Goal: Task Accomplishment & Management: Use online tool/utility

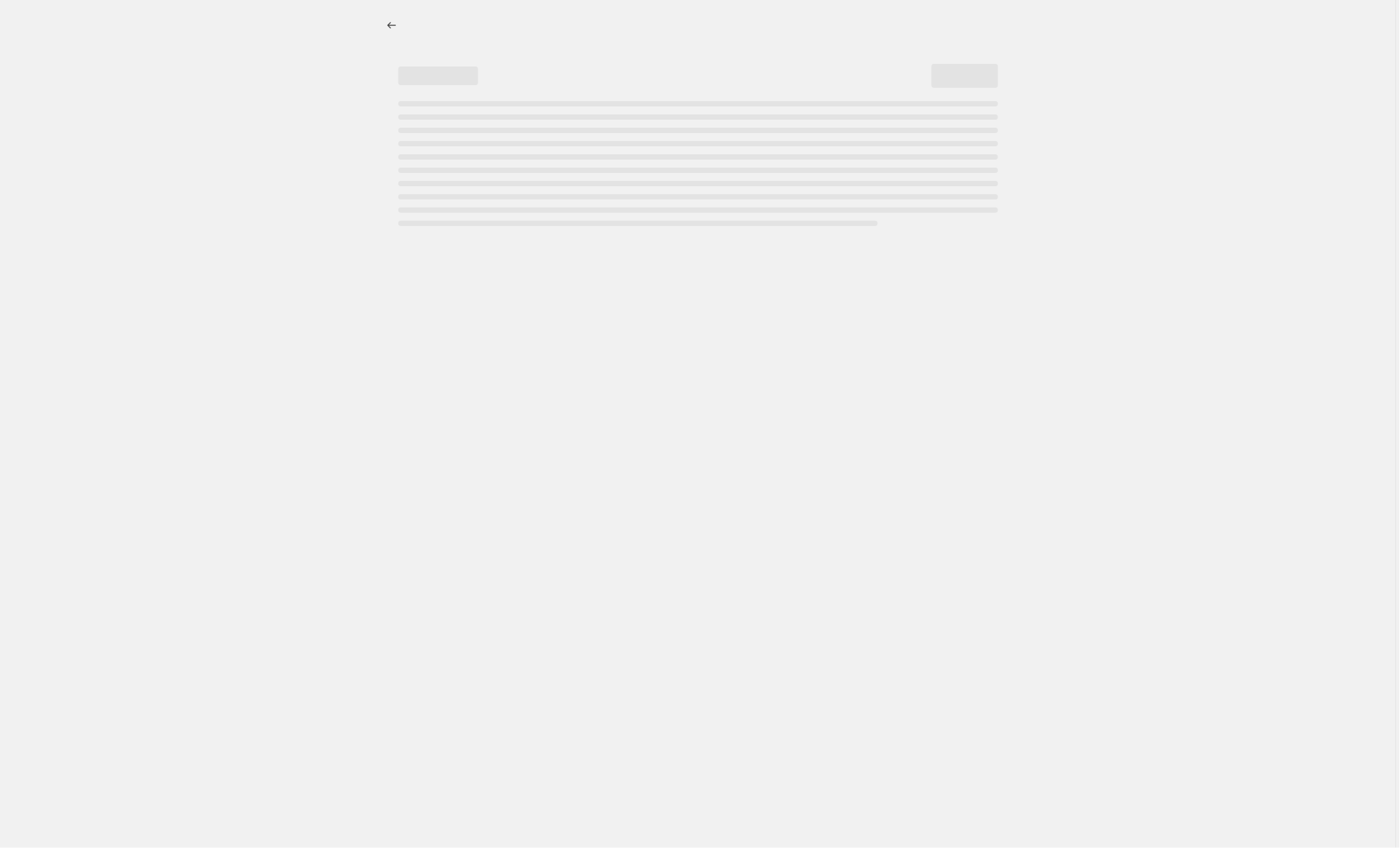
select select "percentage"
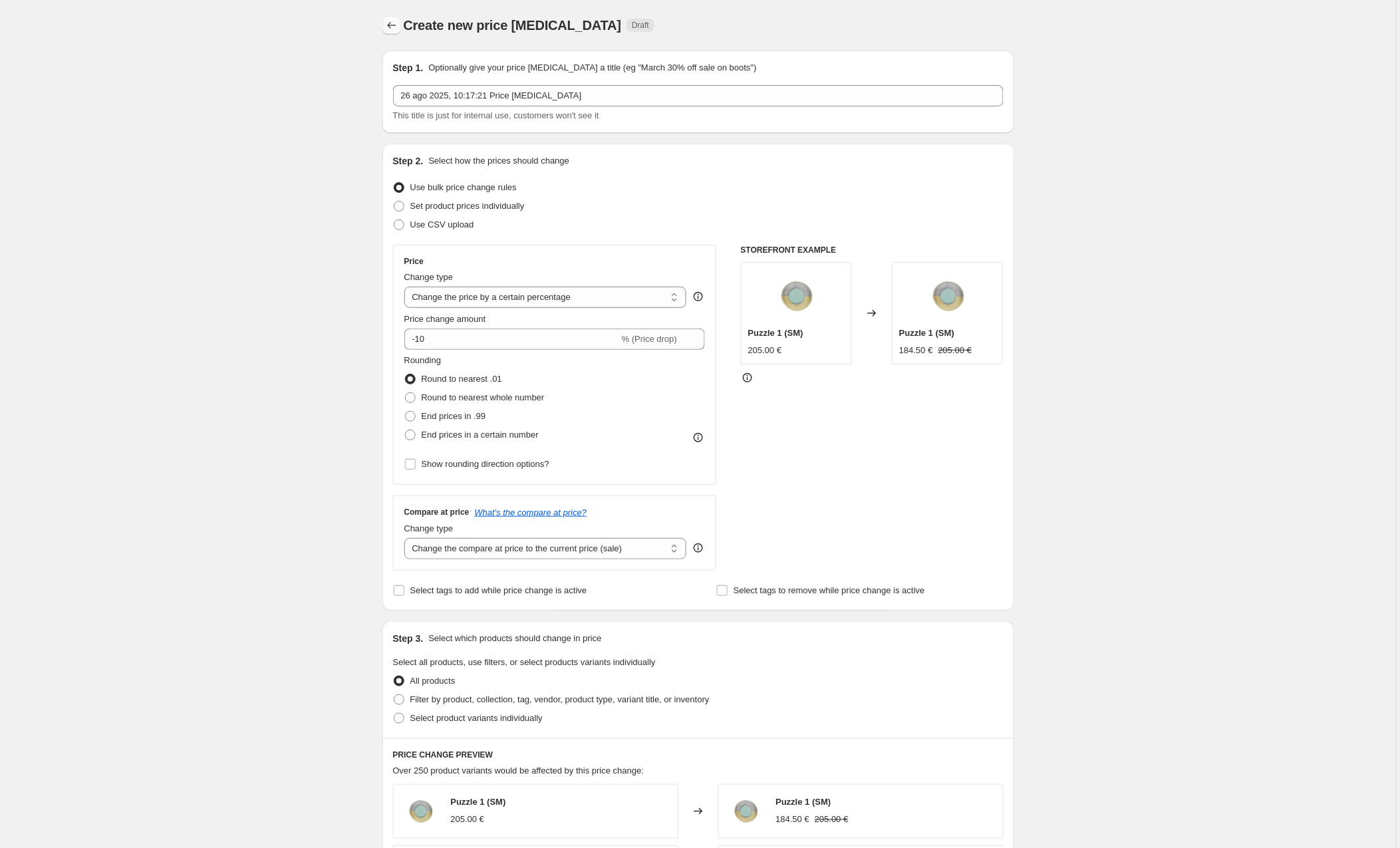
click at [401, 25] on button "Price change jobs" at bounding box center [391, 24] width 18 height 18
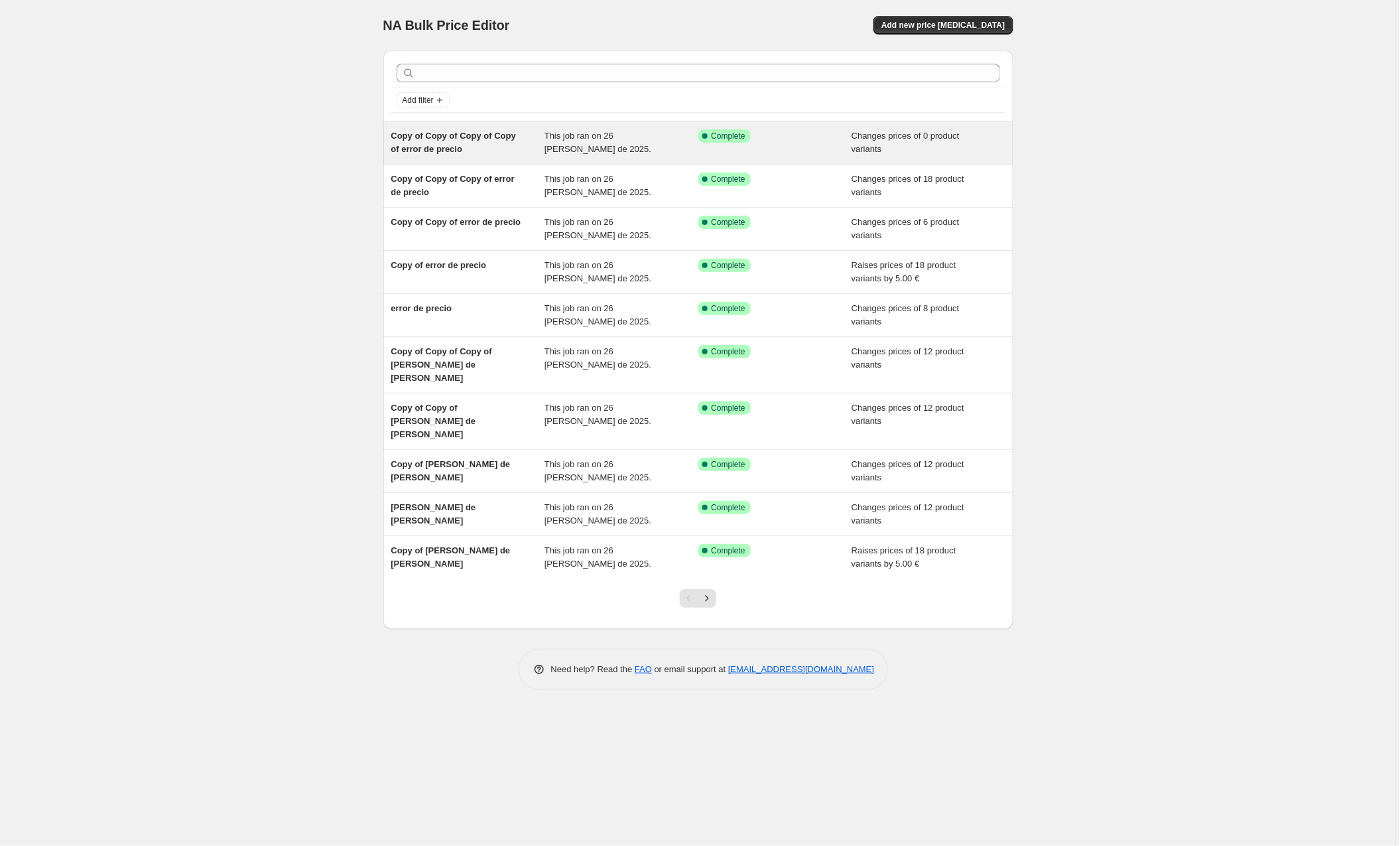
click at [485, 131] on span "Copy of Copy of Copy of Copy of error de precio" at bounding box center [453, 143] width 125 height 23
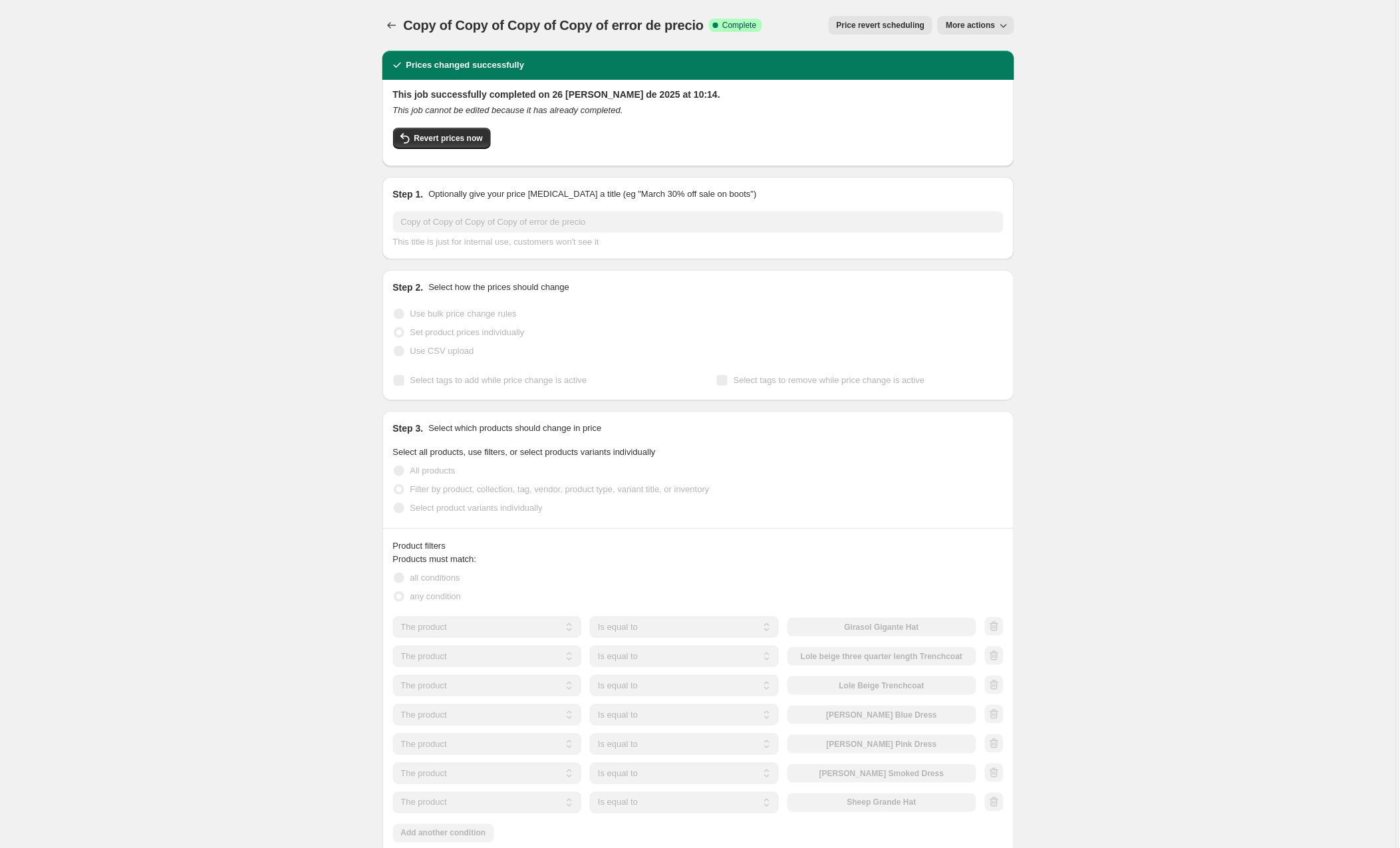
click at [499, 169] on div "Prices changed successfully This job successfully completed on 26 [PERSON_NAME]…" at bounding box center [693, 740] width 642 height 1401
click at [438, 181] on div "Step 1. Optionally give your price [MEDICAL_DATA] a title (eg "March 30% off sa…" at bounding box center [699, 218] width 632 height 83
click at [391, 20] on icon "Price change jobs" at bounding box center [392, 25] width 14 height 14
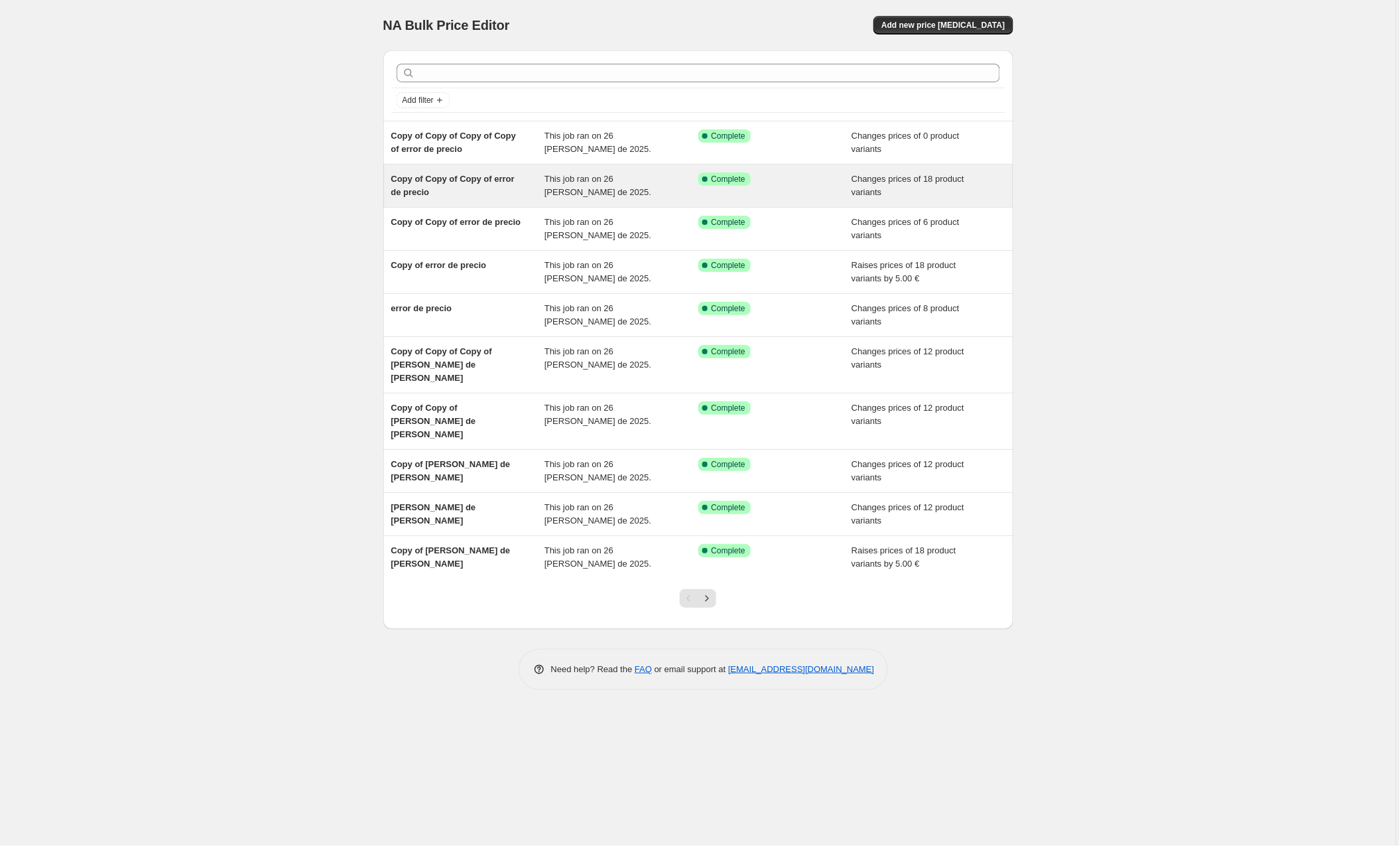
click at [496, 178] on span "Copy of Copy of Copy of error de precio" at bounding box center [452, 185] width 123 height 23
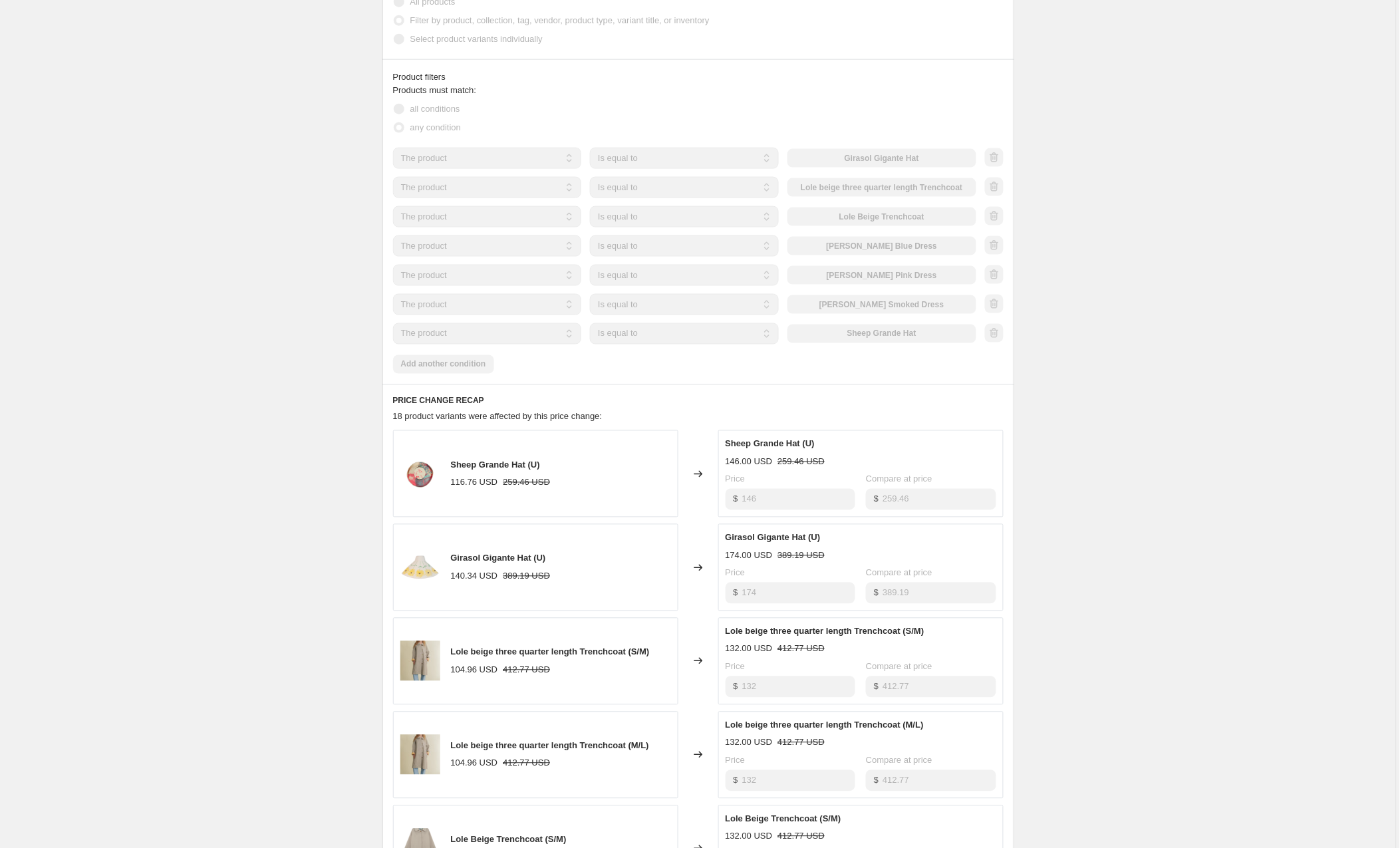
scroll to position [856, 0]
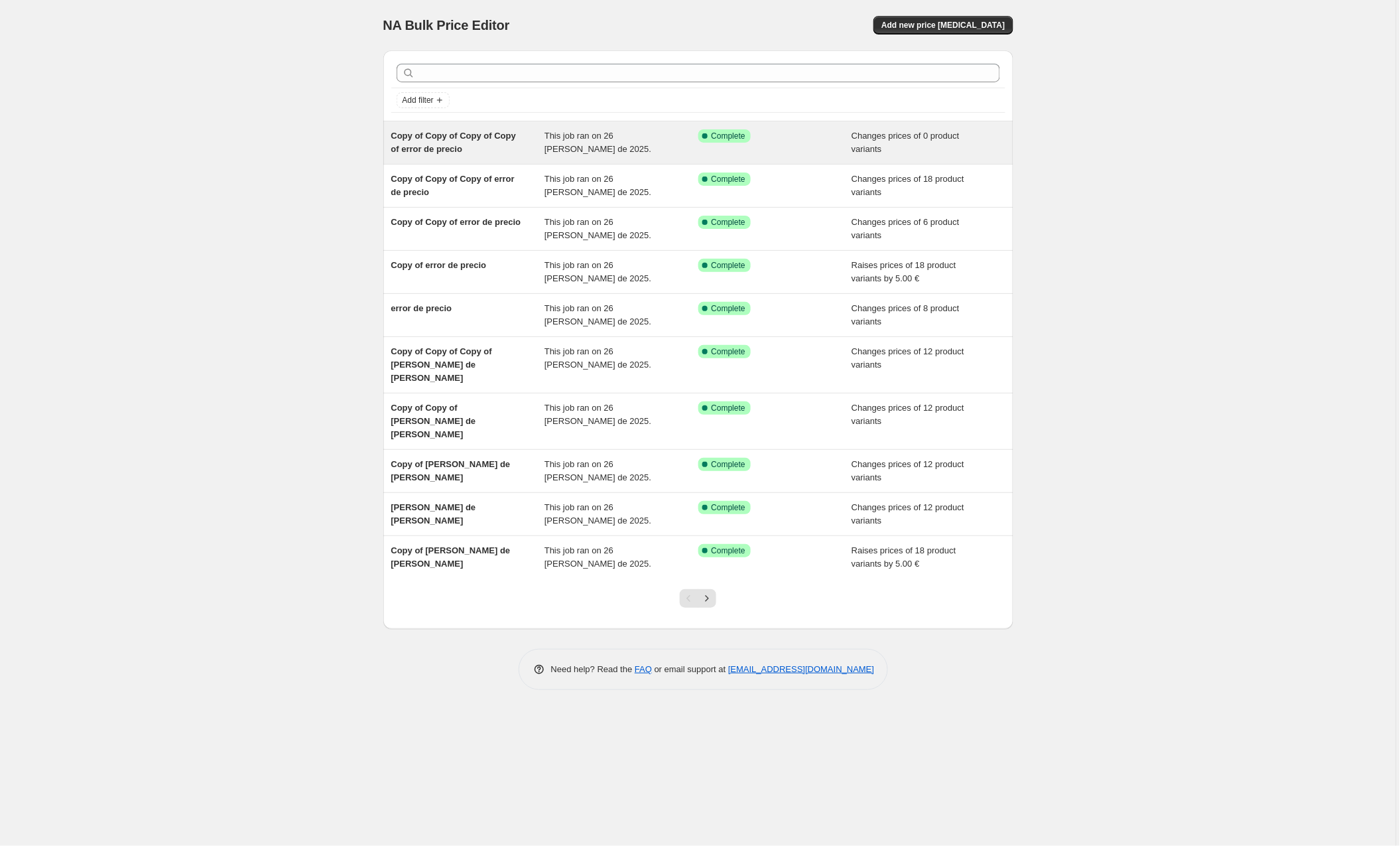
click at [475, 152] on div "Copy of Copy of Copy of Copy of error de precio" at bounding box center [468, 142] width 154 height 26
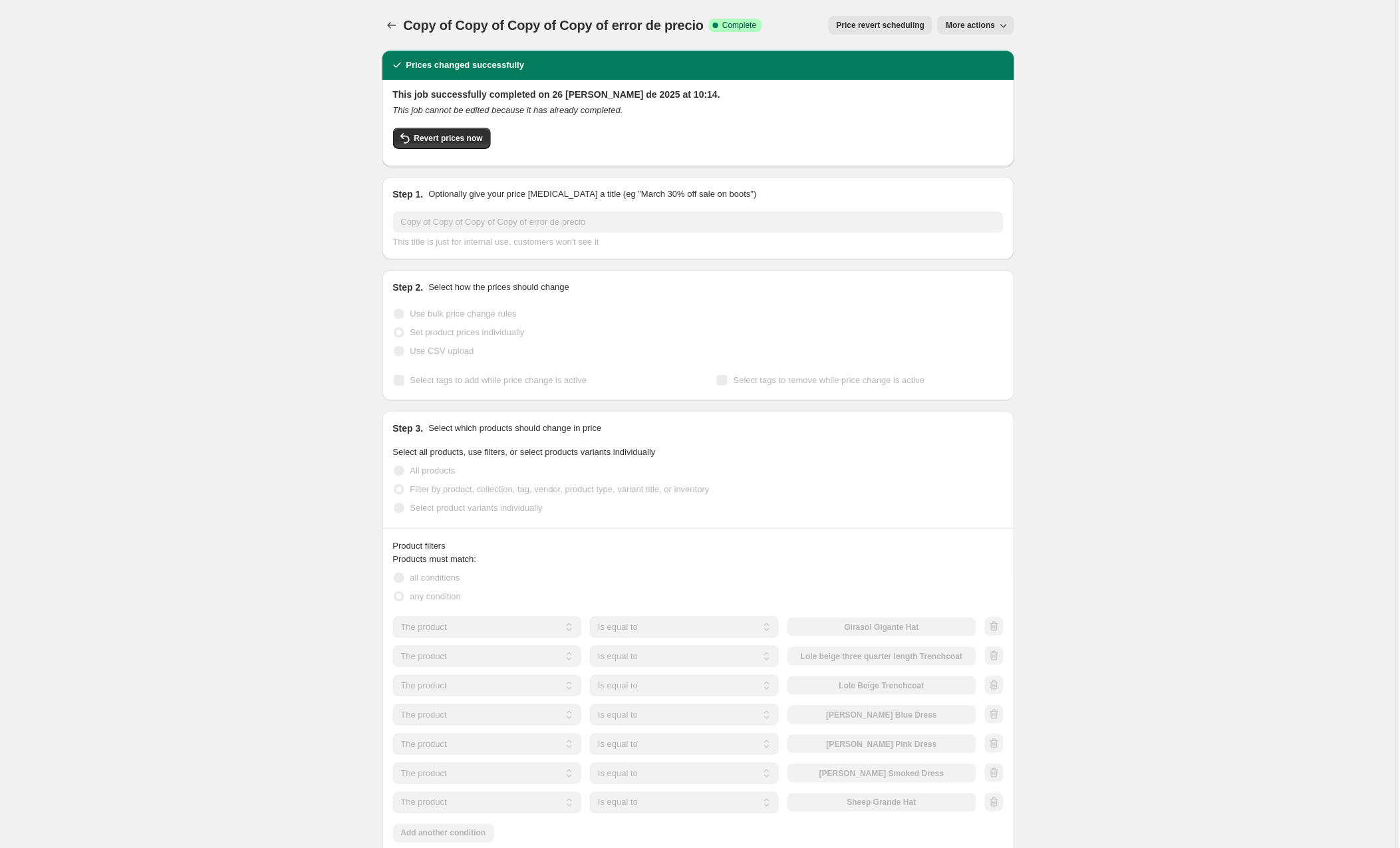
click at [967, 21] on span "More actions" at bounding box center [970, 25] width 50 height 11
click at [984, 51] on span "Copy to new job" at bounding box center [978, 53] width 62 height 10
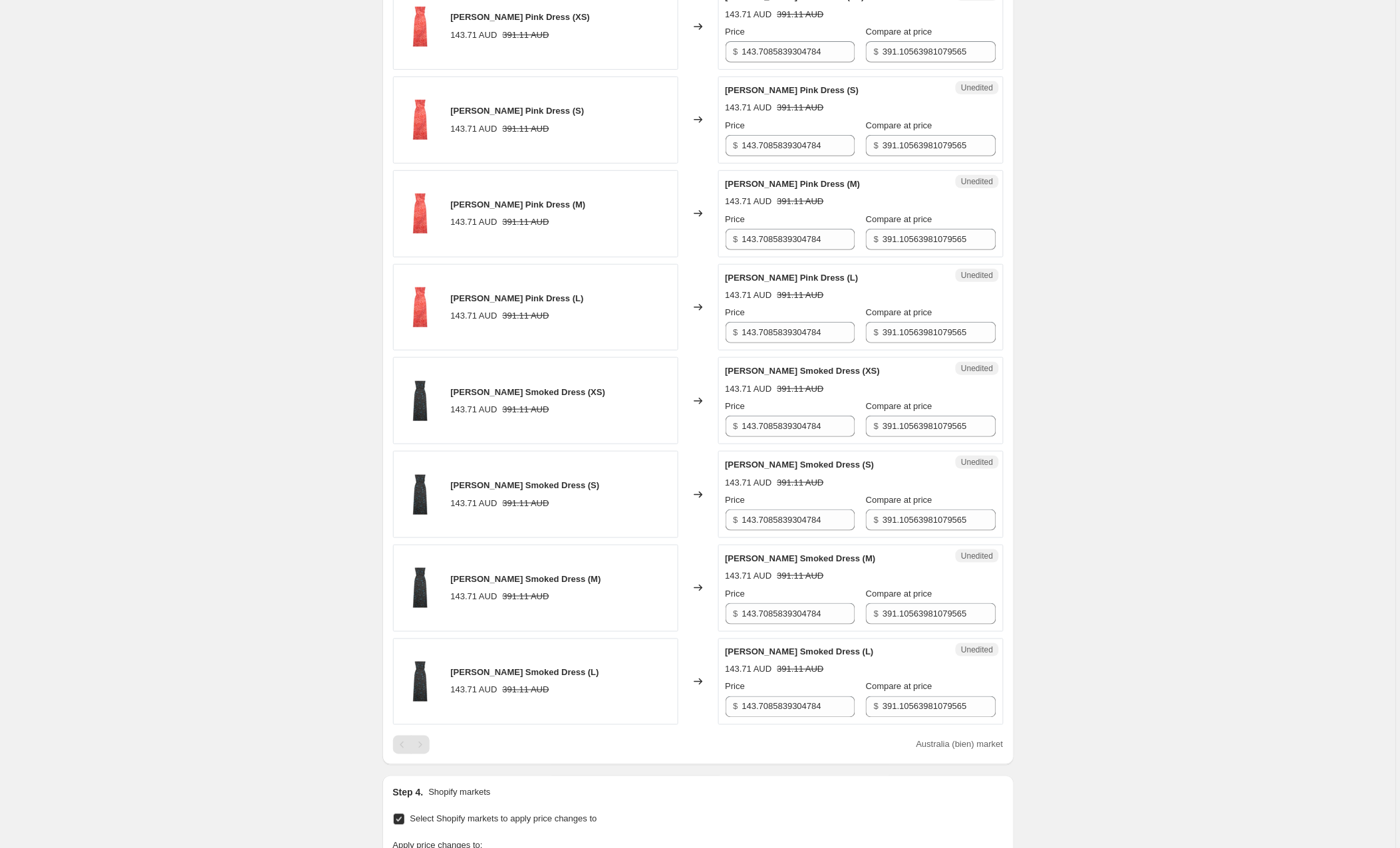
scroll to position [1727, 0]
drag, startPoint x: 837, startPoint y: 713, endPoint x: 665, endPoint y: 704, distance: 172.2
click at [665, 704] on div "[PERSON_NAME] Smoked Dress (L) 143.71 AUD 391.11 AUD Changed to Unedited [PERSO…" at bounding box center [699, 681] width 611 height 88
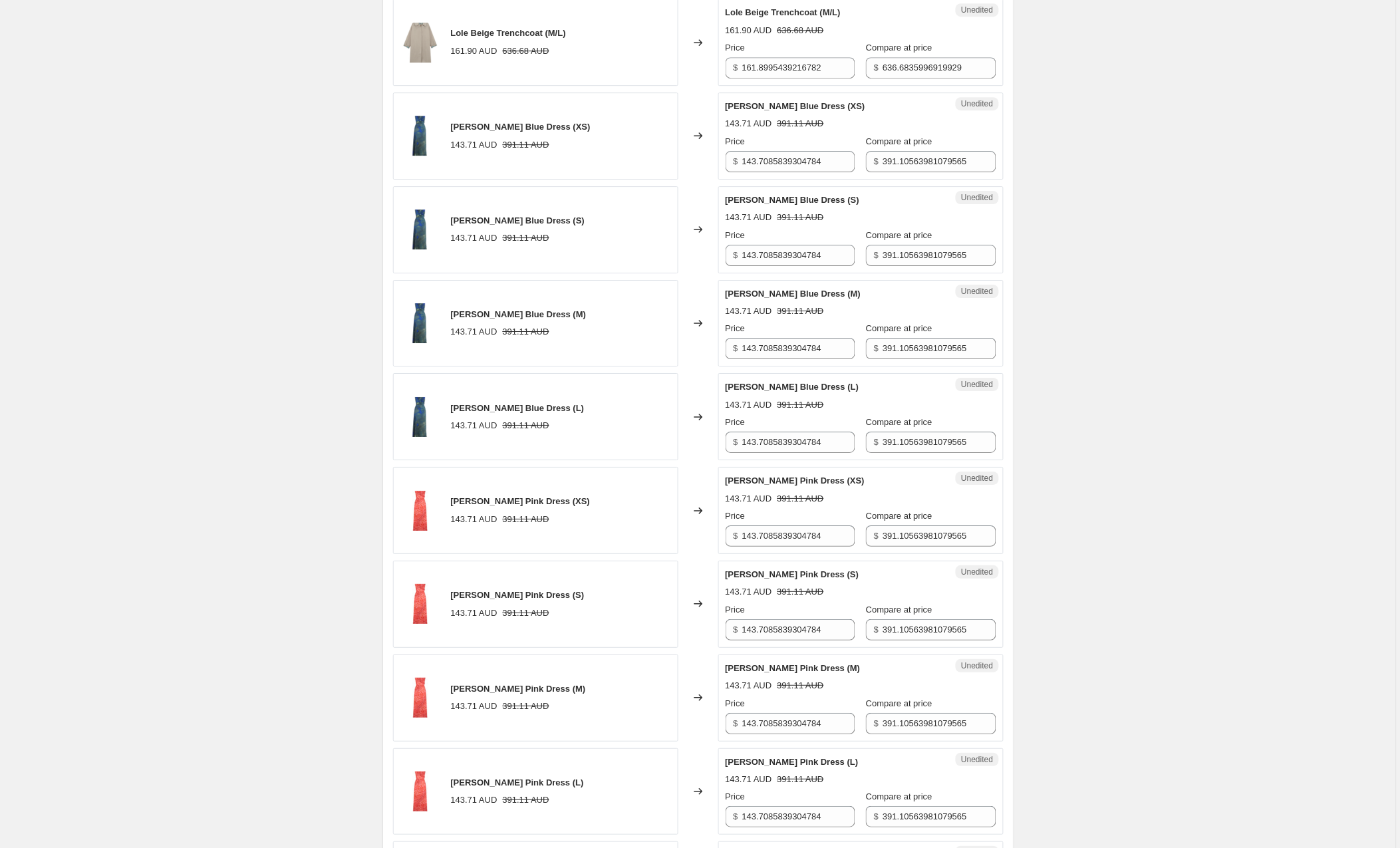
scroll to position [1231, 0]
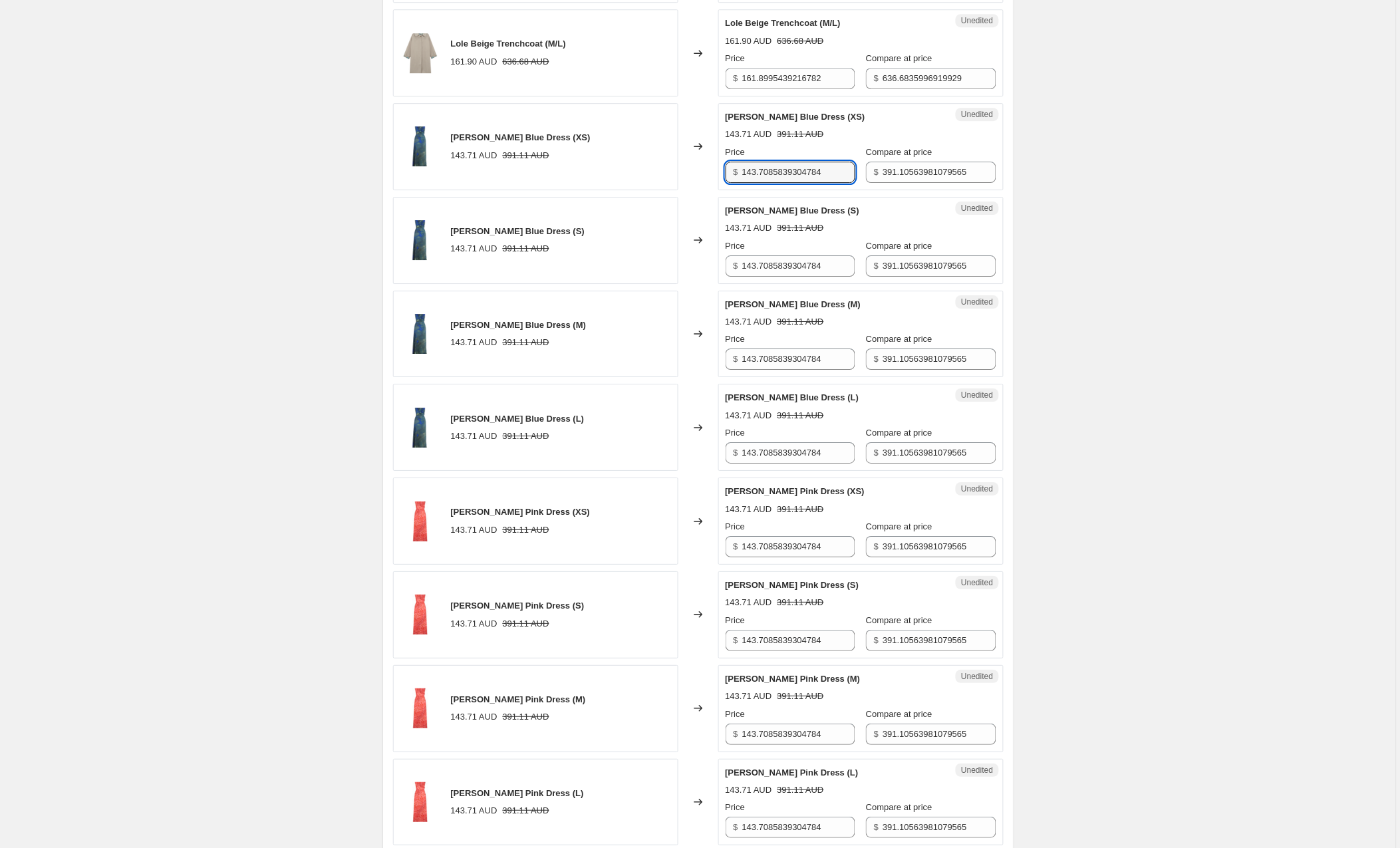
drag, startPoint x: 842, startPoint y: 171, endPoint x: 710, endPoint y: 175, distance: 132.1
click at [710, 175] on div "[PERSON_NAME] Blue Dress (XS) 143.71 AUD 391.11 AUD Changed to Unedited [PERSON…" at bounding box center [699, 147] width 611 height 88
type input "159"
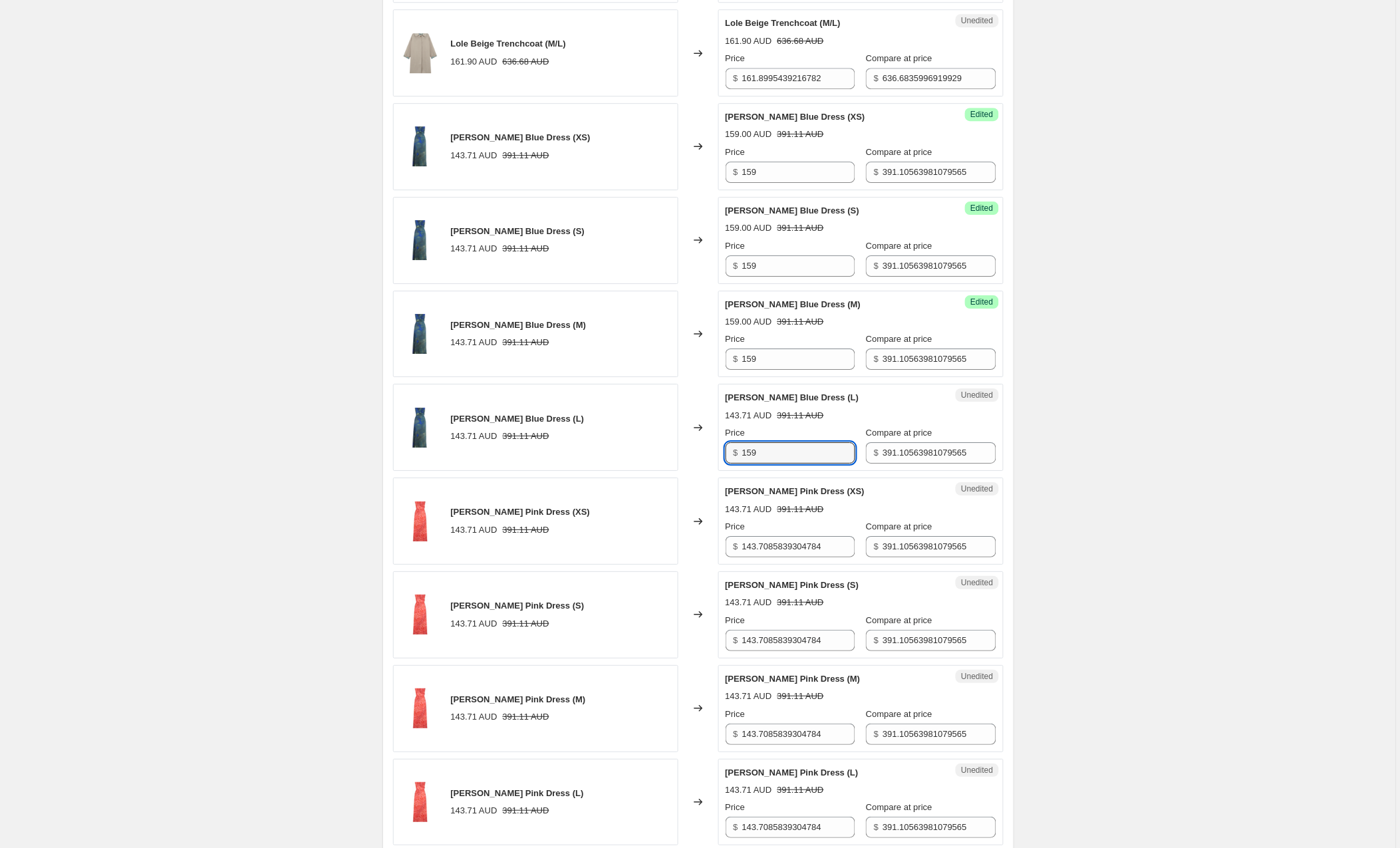
type input "159"
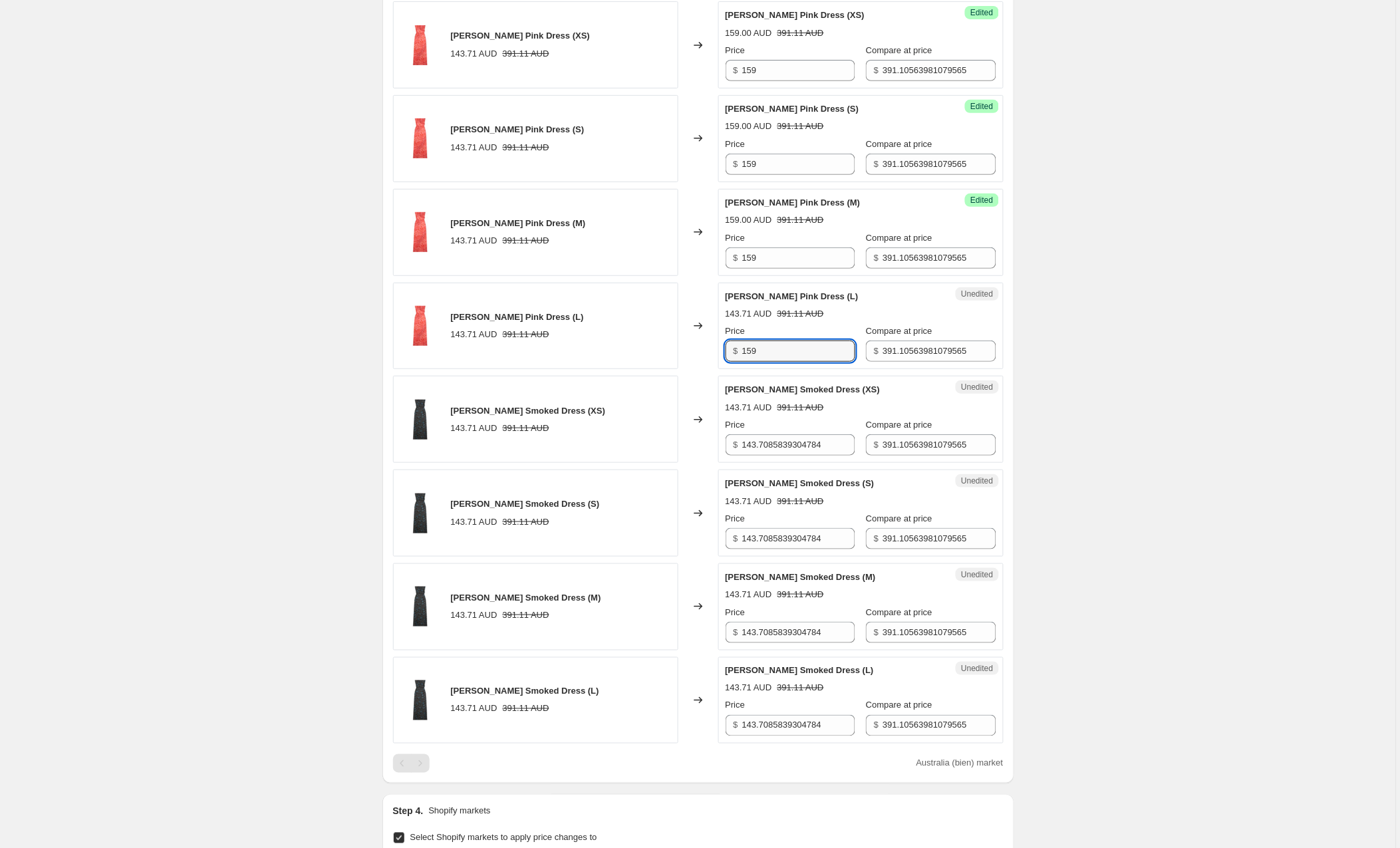
scroll to position [1710, 0]
type input "159"
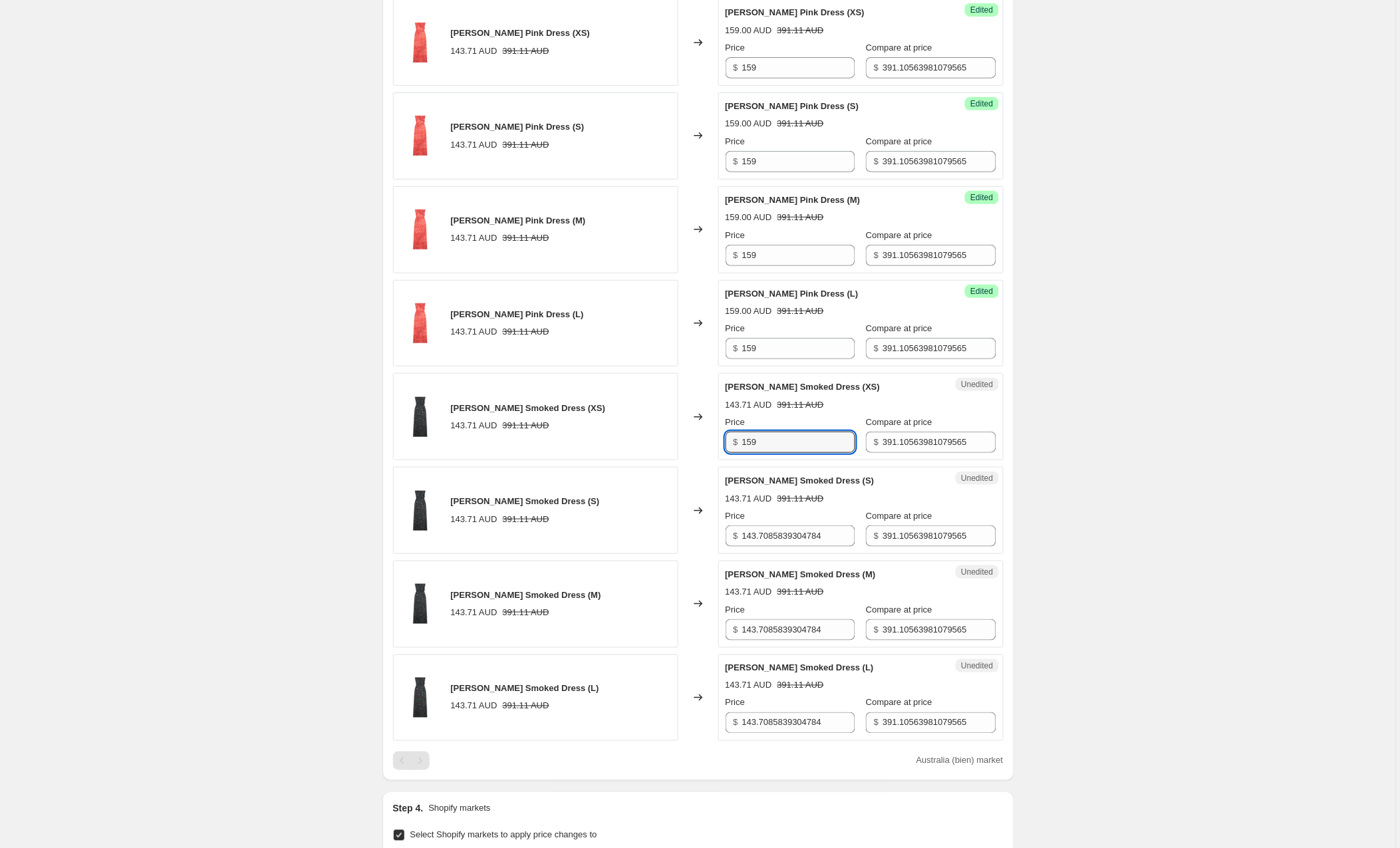
type input "159"
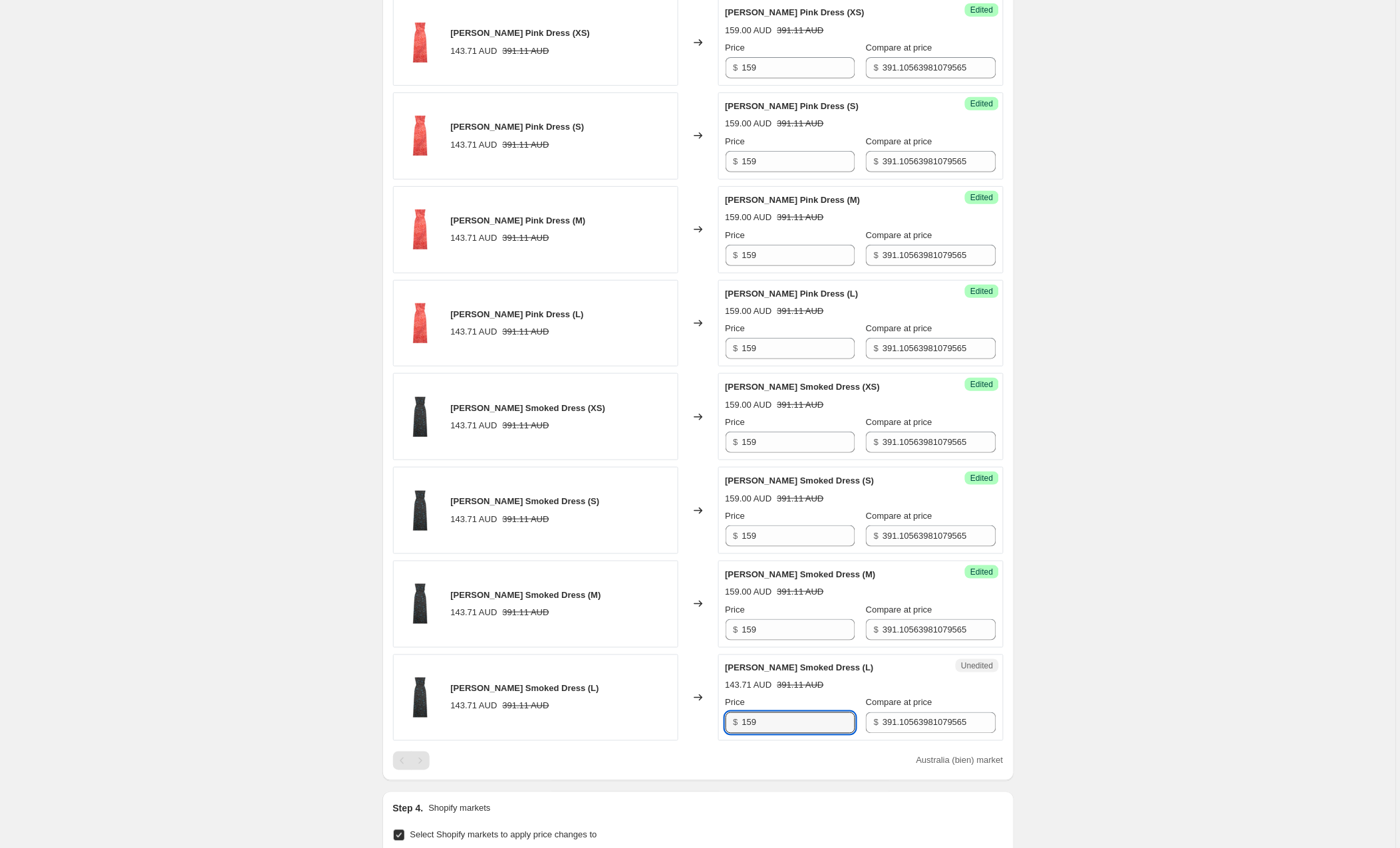
type input "159"
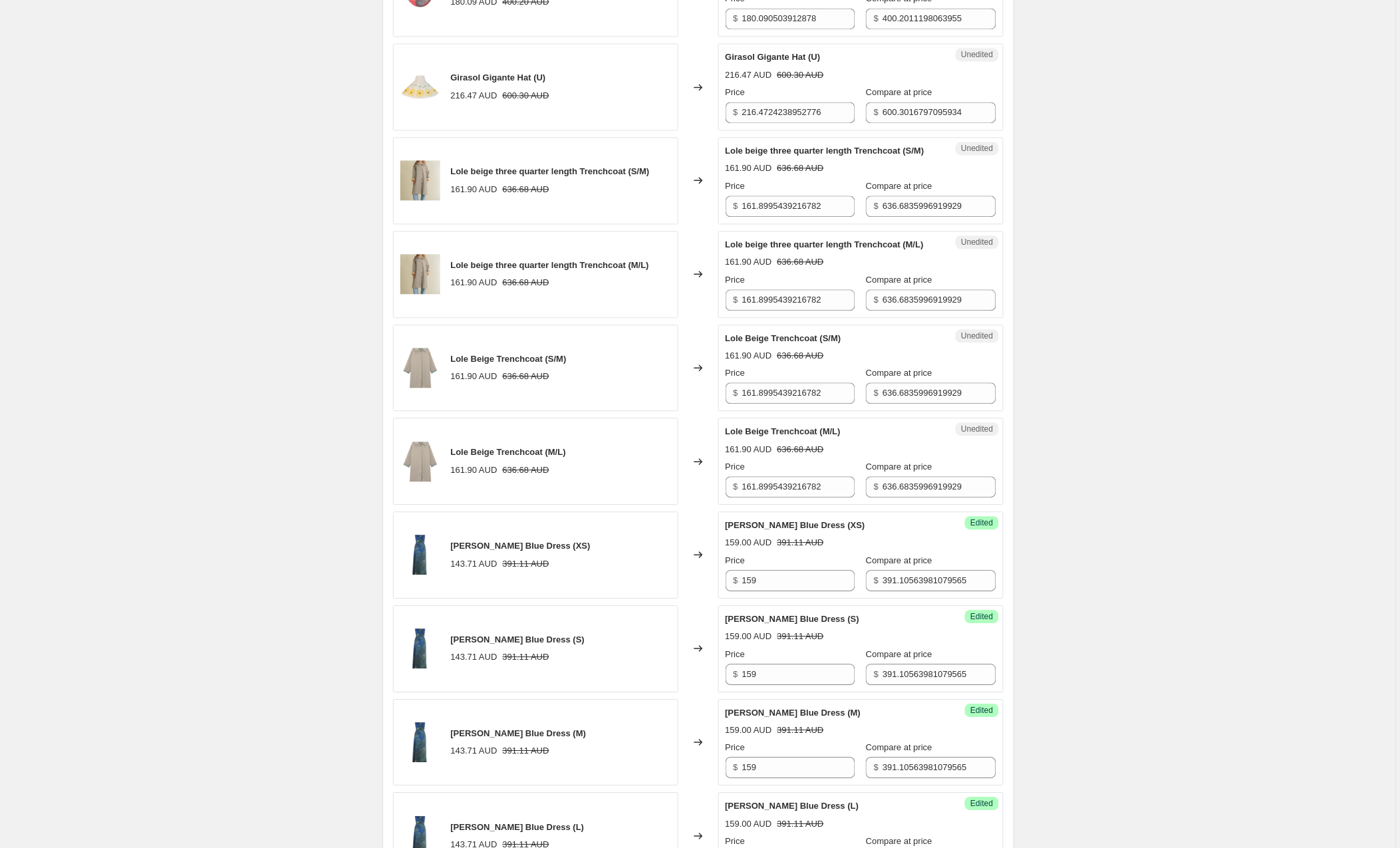
scroll to position [817, 0]
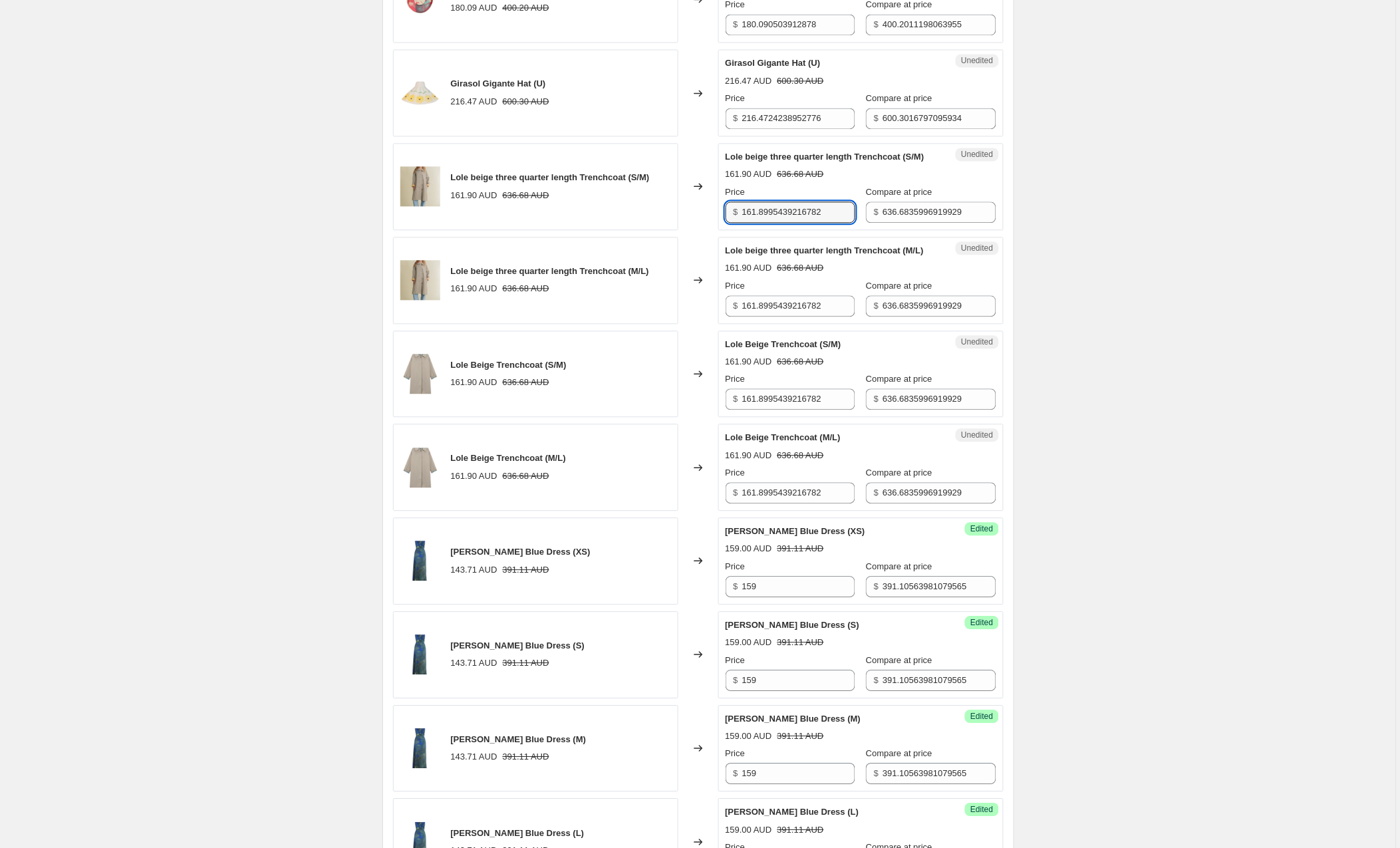
drag, startPoint x: 841, startPoint y: 211, endPoint x: 681, endPoint y: 209, distance: 160.0
click at [681, 209] on div "Lole beige three quarter length Trenchcoat (S/M) 161.90 AUD 636.68 AUD Changed …" at bounding box center [699, 187] width 611 height 88
type input "177"
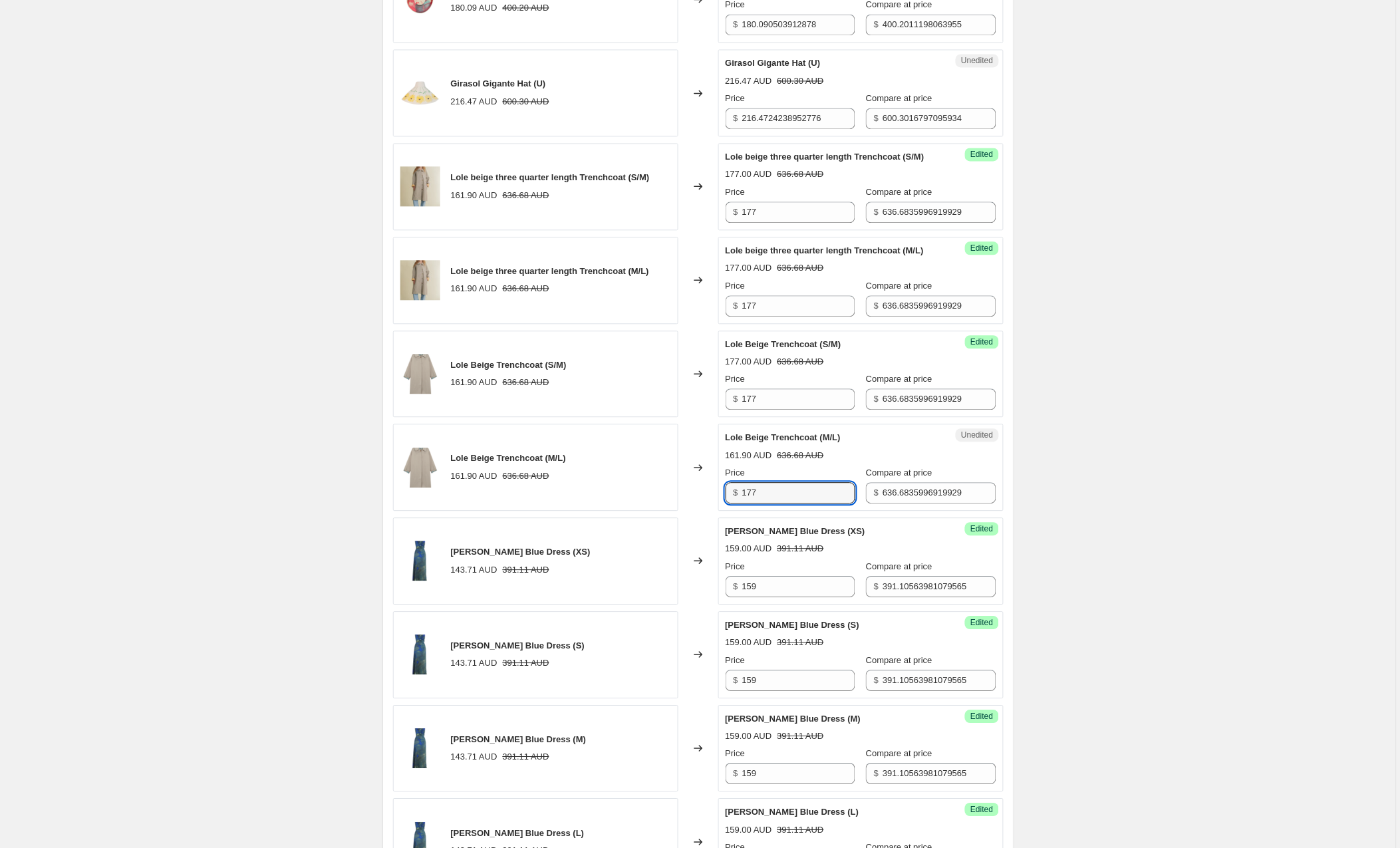
type input "177"
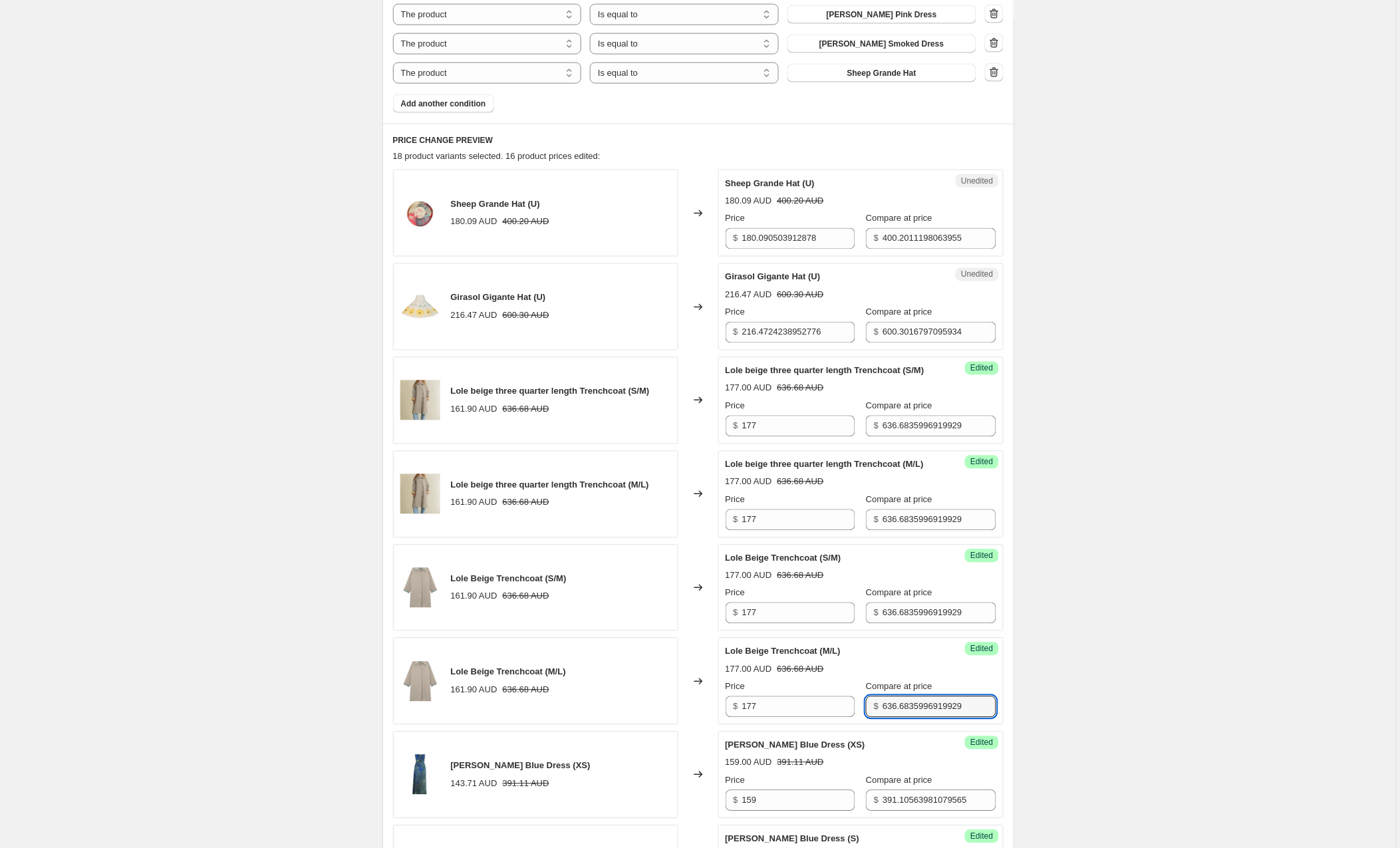
scroll to position [602, 0]
drag, startPoint x: 765, startPoint y: 240, endPoint x: 713, endPoint y: 243, distance: 52.1
click at [713, 243] on div "Sheep Grande Hat (U) 180.09 AUD 400.20 AUD Changed to Unedited Sheep Grande Hat…" at bounding box center [699, 215] width 611 height 88
type input "195"
drag, startPoint x: 827, startPoint y: 334, endPoint x: 640, endPoint y: 334, distance: 187.0
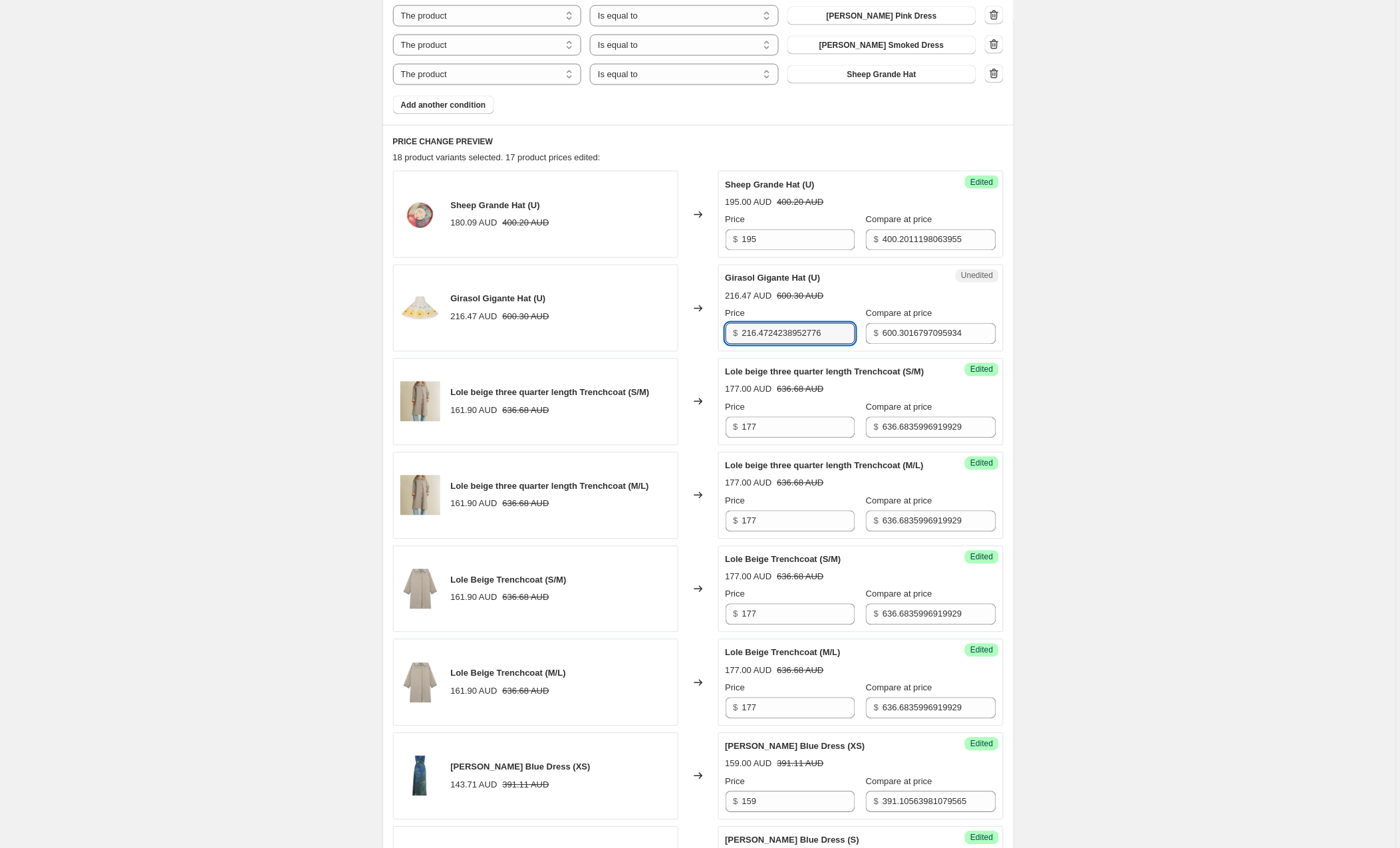
click at [640, 334] on div "Girasol Gigante Hat (U) 216.47 AUD 600.30 AUD Changed to Unedited Girasol Gigan…" at bounding box center [699, 308] width 611 height 88
type input "231"
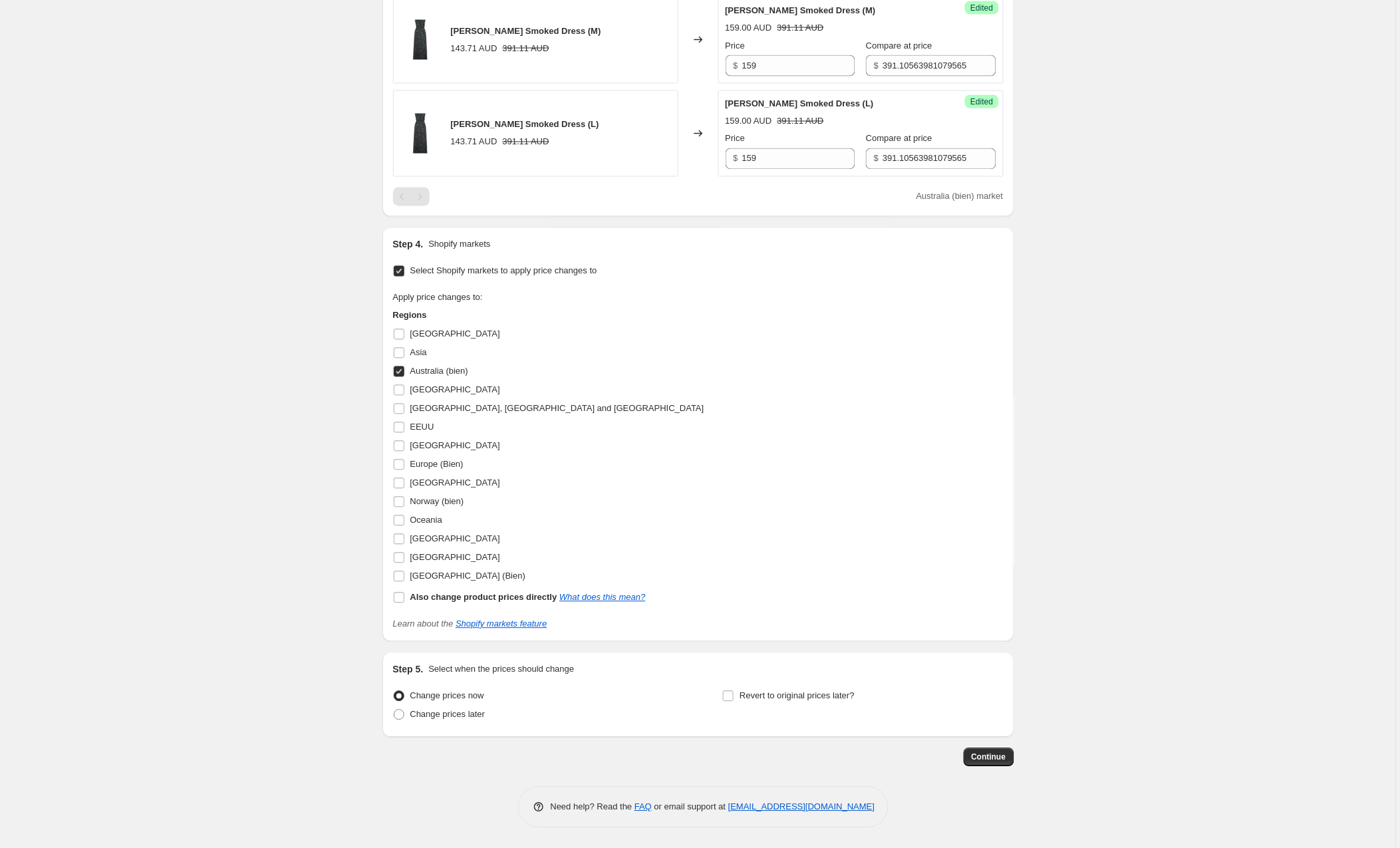
scroll to position [2280, 0]
click at [984, 760] on span "Continue" at bounding box center [989, 757] width 35 height 11
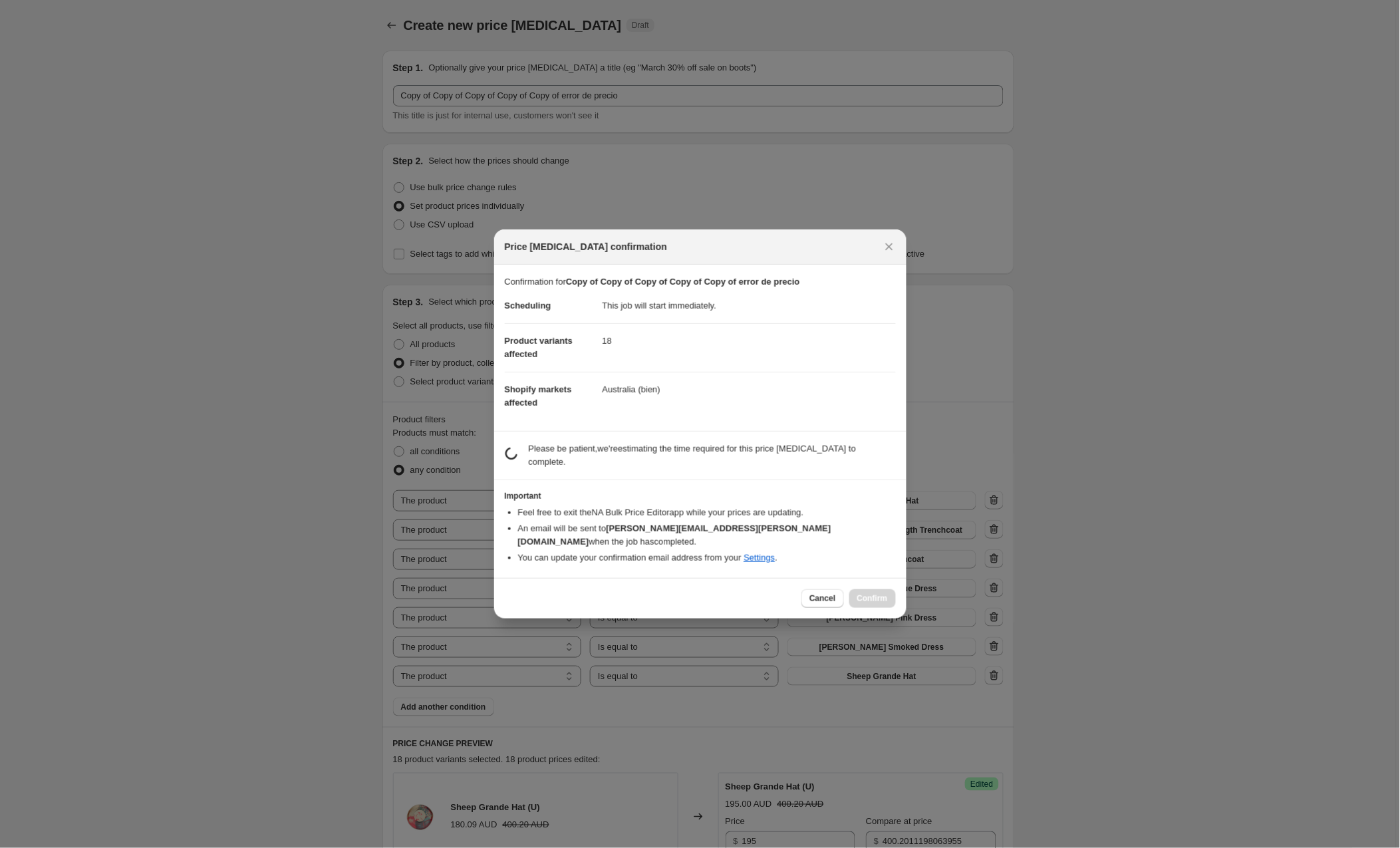
scroll to position [2279, 0]
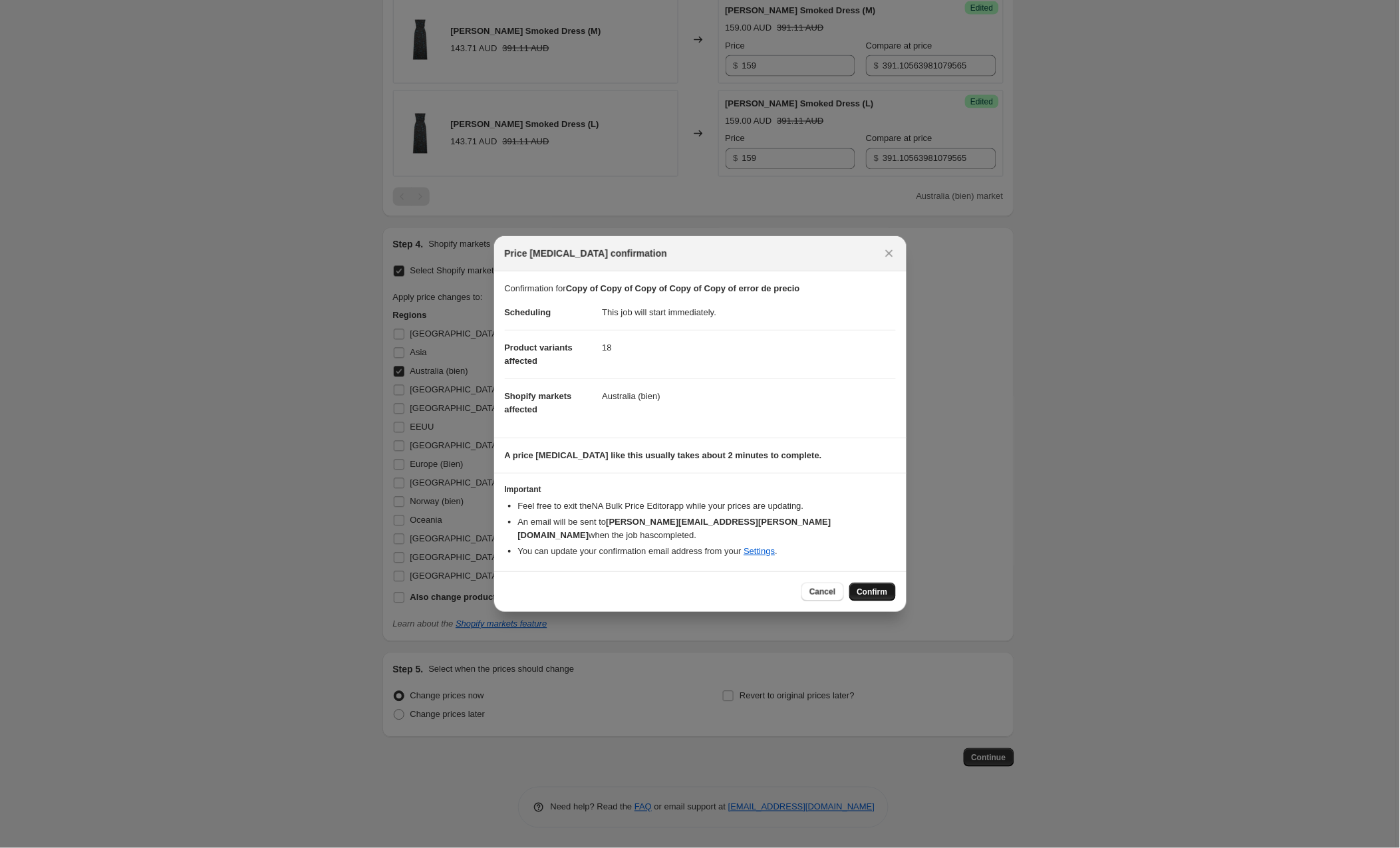
click at [876, 586] on span "Confirm" at bounding box center [872, 591] width 30 height 11
